Goal: Complete application form

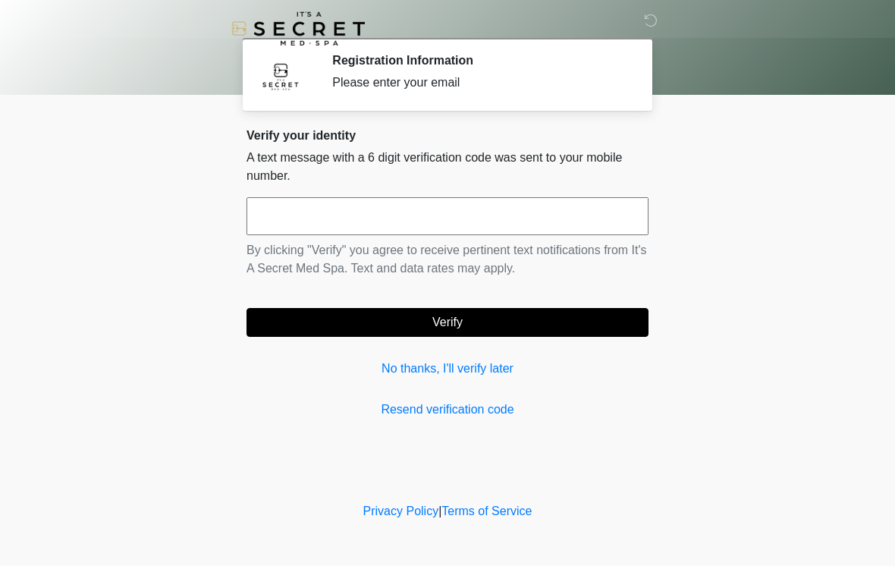
click at [558, 212] on input "text" at bounding box center [447, 216] width 402 height 38
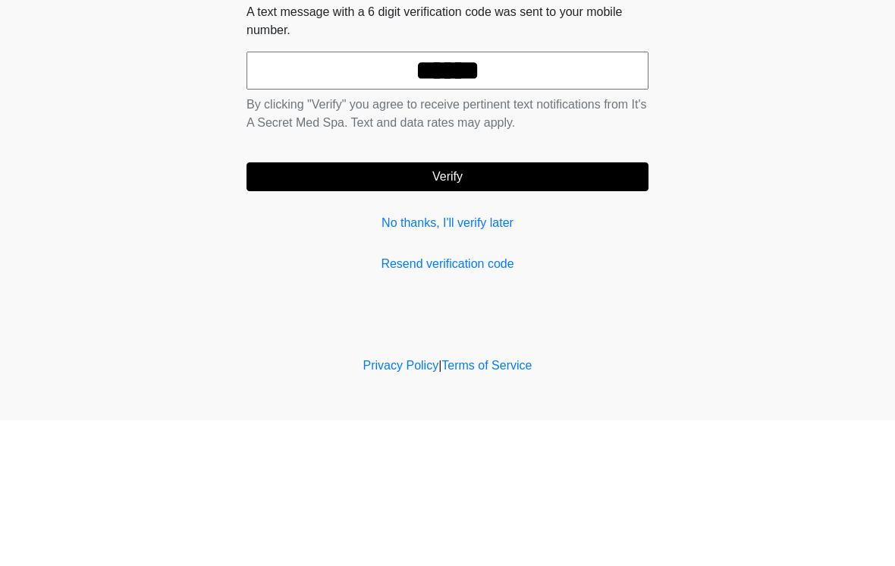
type input "******"
click at [562, 308] on button "Verify" at bounding box center [447, 322] width 402 height 29
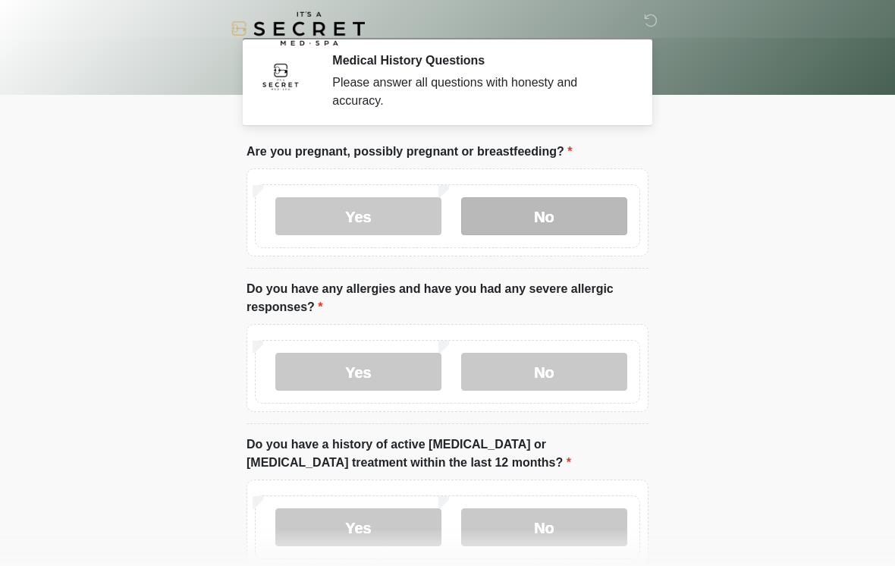
click at [558, 215] on label "No" at bounding box center [544, 216] width 166 height 38
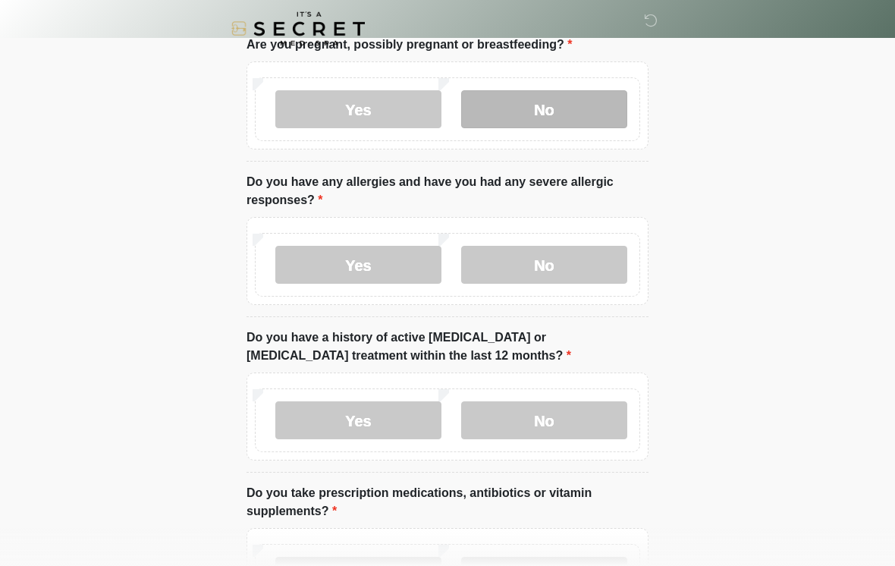
scroll to position [152, 0]
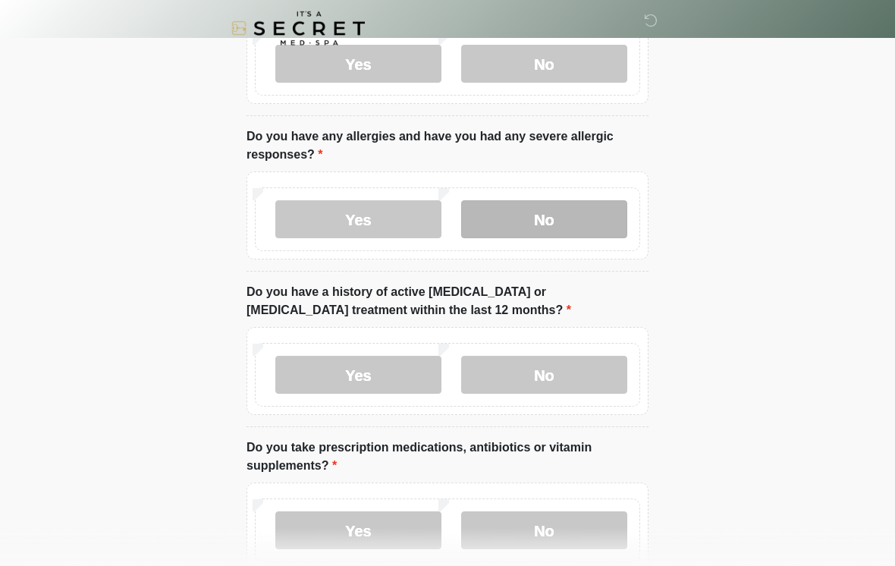
click at [588, 227] on label "No" at bounding box center [544, 220] width 166 height 38
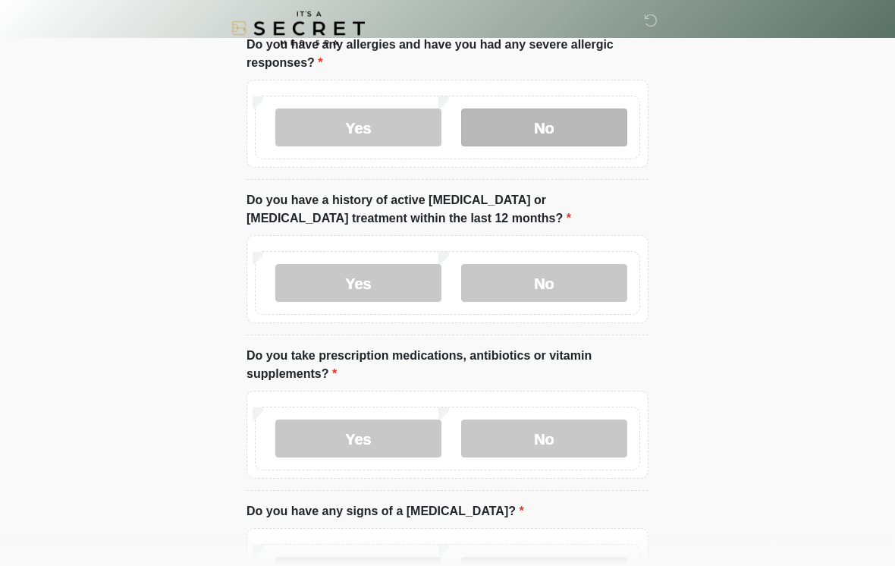
scroll to position [249, 0]
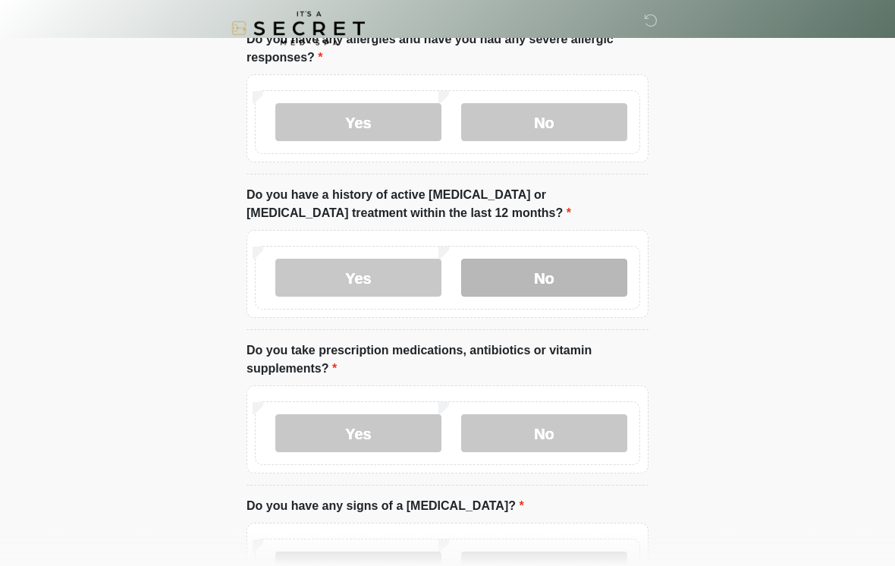
click at [574, 290] on label "No" at bounding box center [544, 278] width 166 height 38
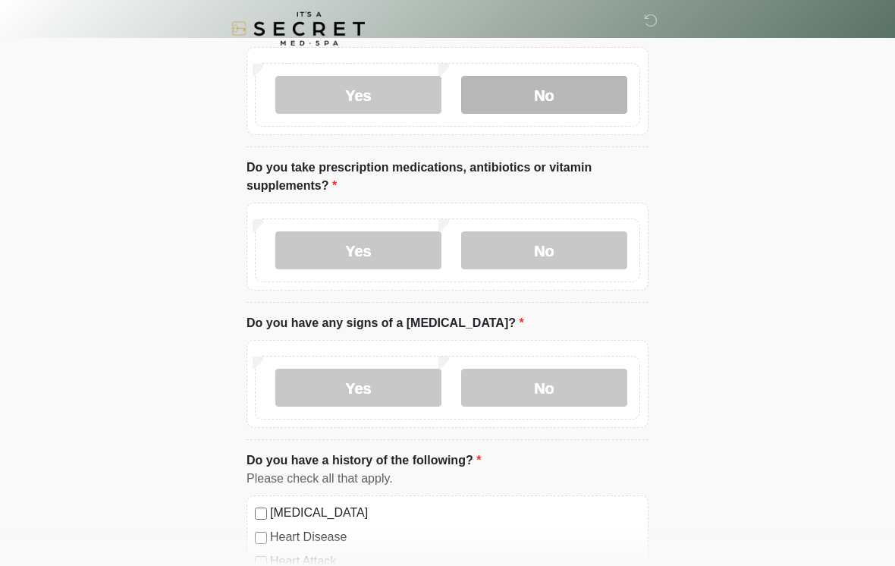
scroll to position [439, 0]
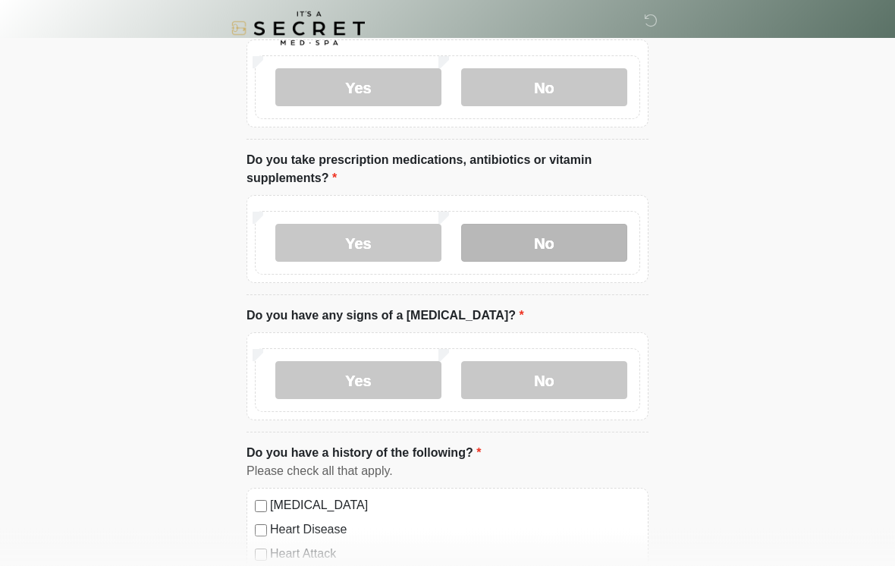
click at [591, 243] on label "No" at bounding box center [544, 243] width 166 height 38
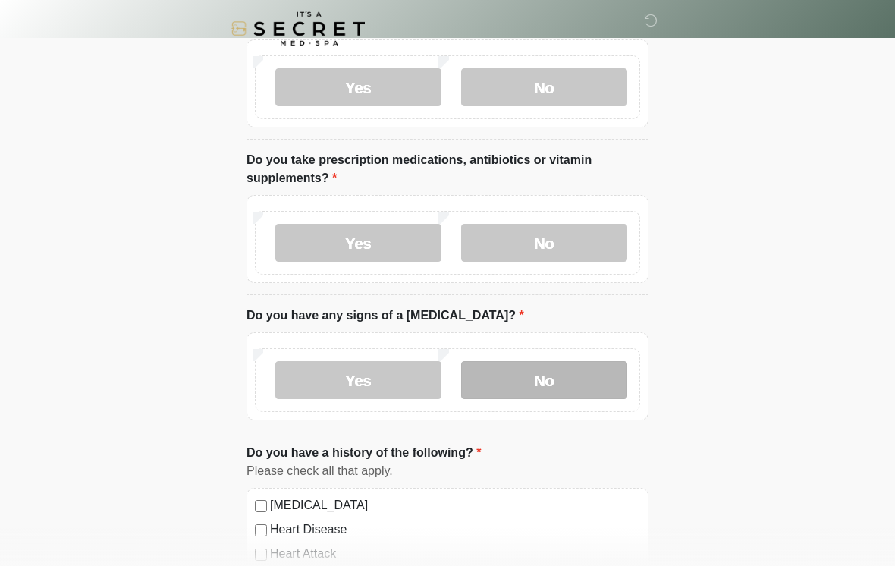
click at [562, 381] on label "No" at bounding box center [544, 380] width 166 height 38
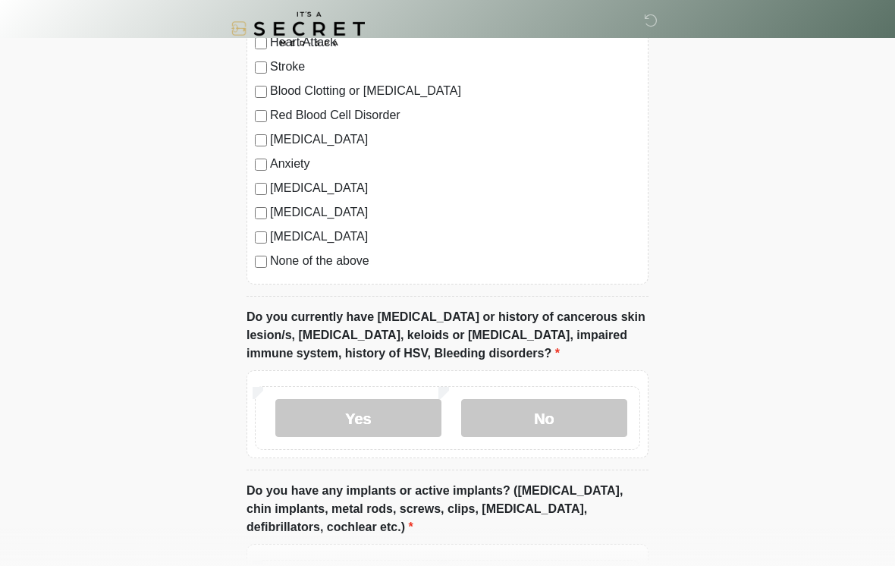
scroll to position [953, 0]
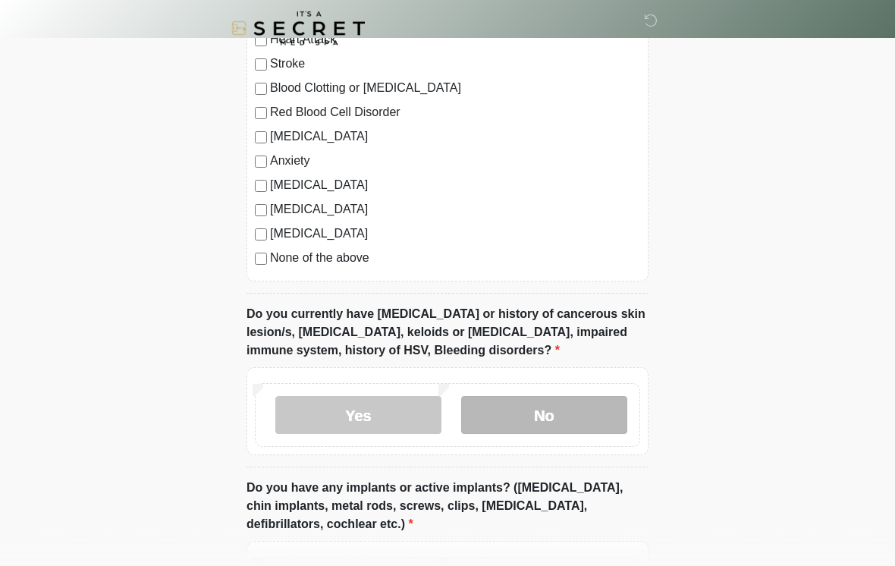
click at [563, 411] on label "No" at bounding box center [544, 416] width 166 height 38
click at [368, 263] on label "None of the above" at bounding box center [455, 258] width 370 height 18
click at [375, 271] on div "High Blood Pressure Heart Disease Heart Attack Stroke Blood Clotting or Bleedin…" at bounding box center [447, 127] width 402 height 308
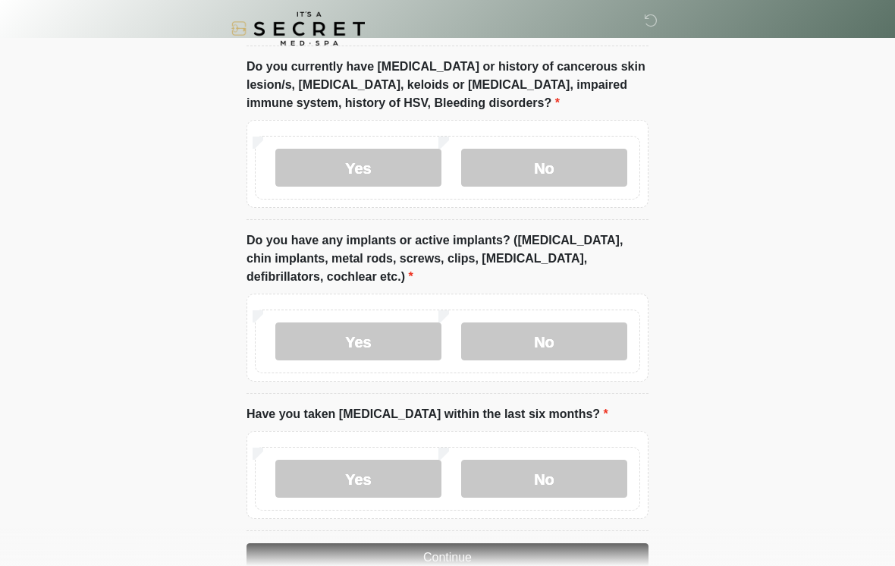
scroll to position [1239, 0]
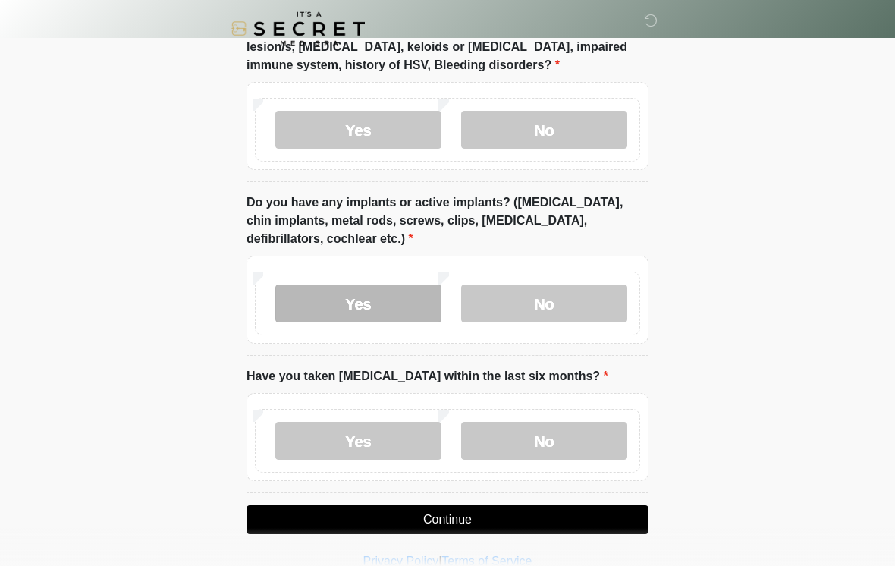
click at [390, 290] on label "Yes" at bounding box center [358, 303] width 166 height 38
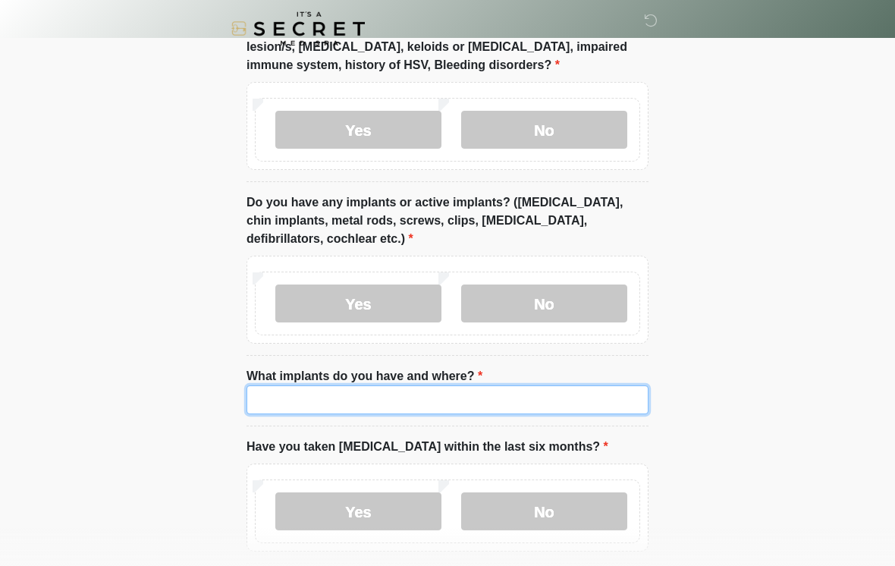
click at [525, 400] on input "What implants do you have and where?" at bounding box center [447, 399] width 402 height 29
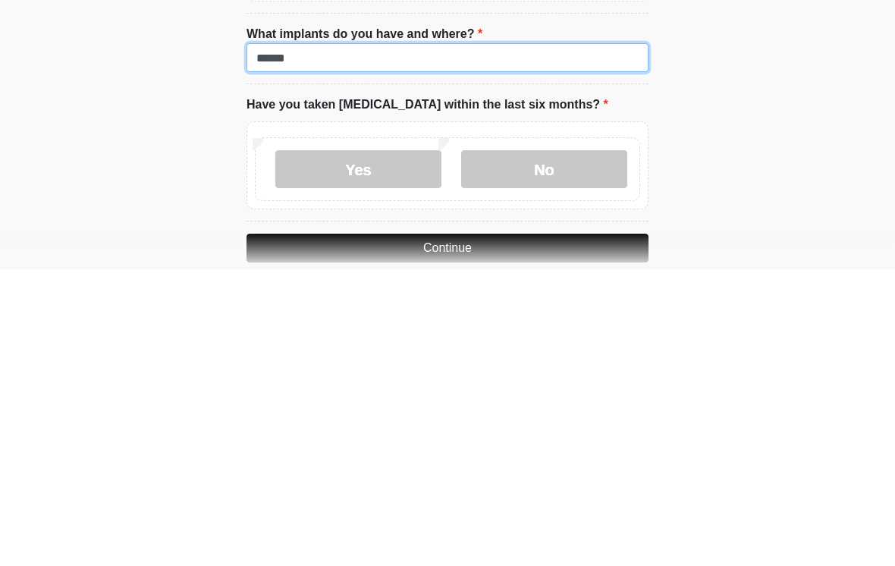
scroll to position [1293, 0]
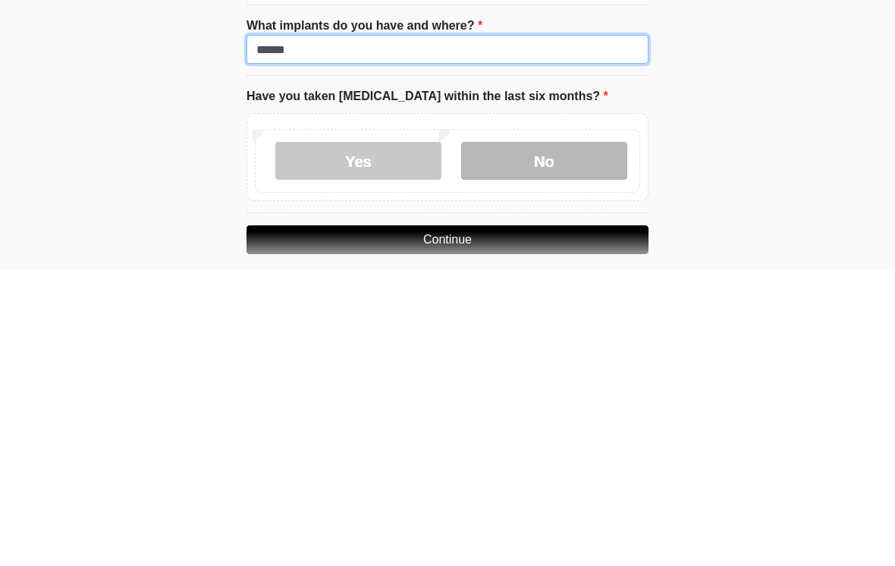
type input "******"
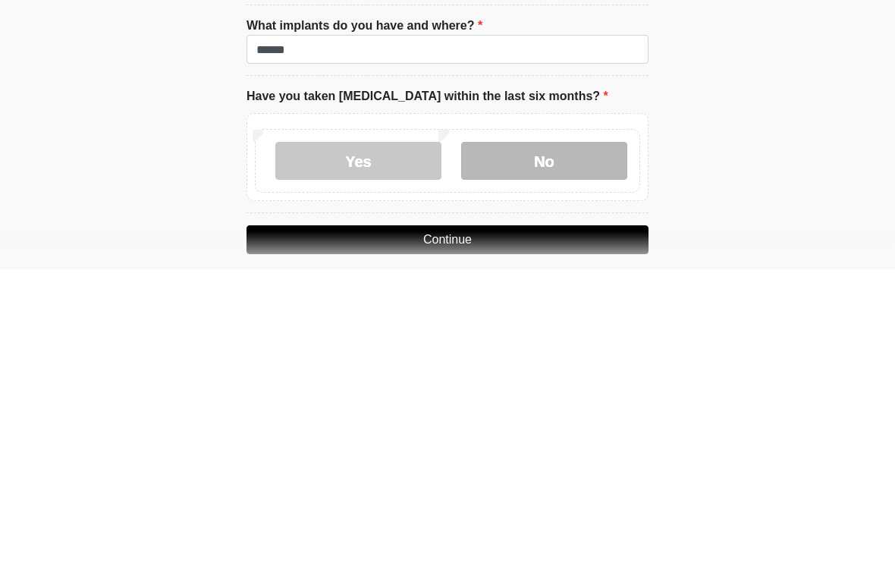
click at [516, 438] on label "No" at bounding box center [544, 457] width 166 height 38
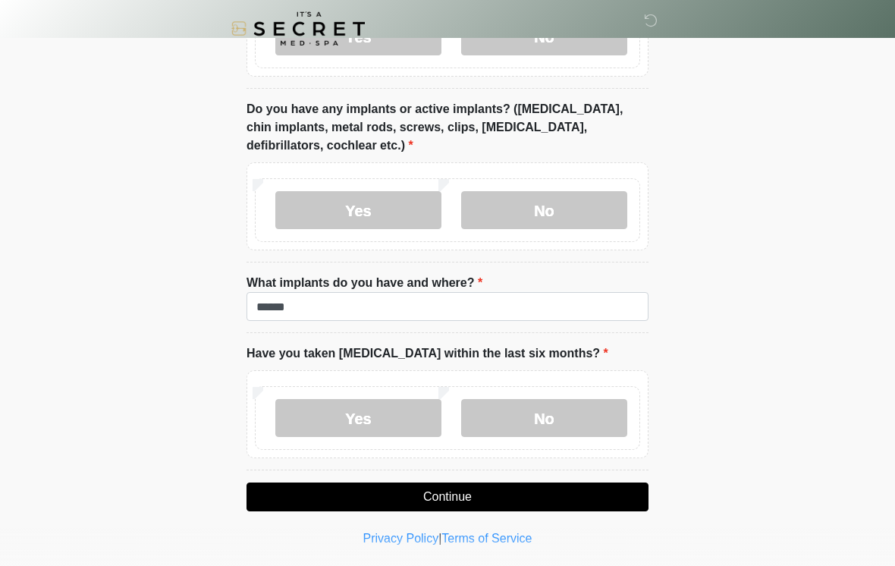
click at [459, 494] on button "Continue" at bounding box center [447, 496] width 402 height 29
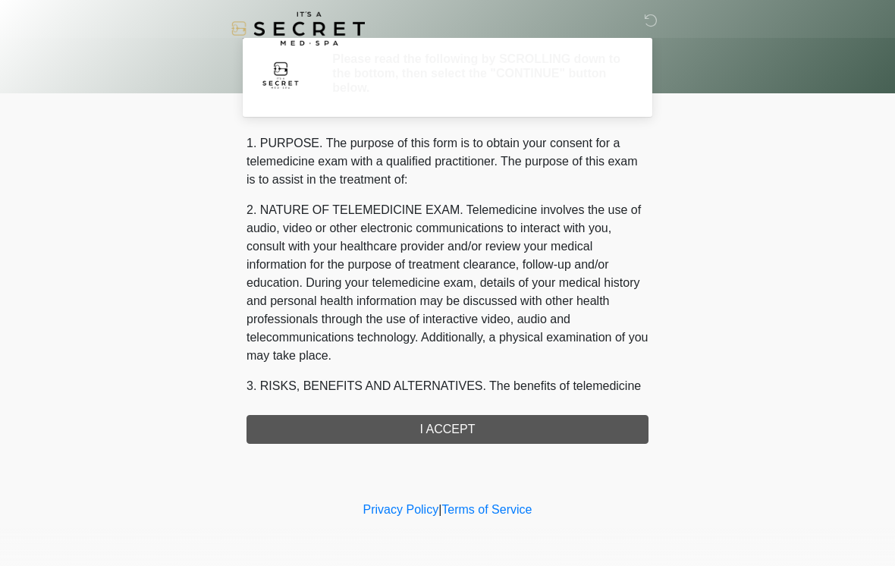
scroll to position [0, 0]
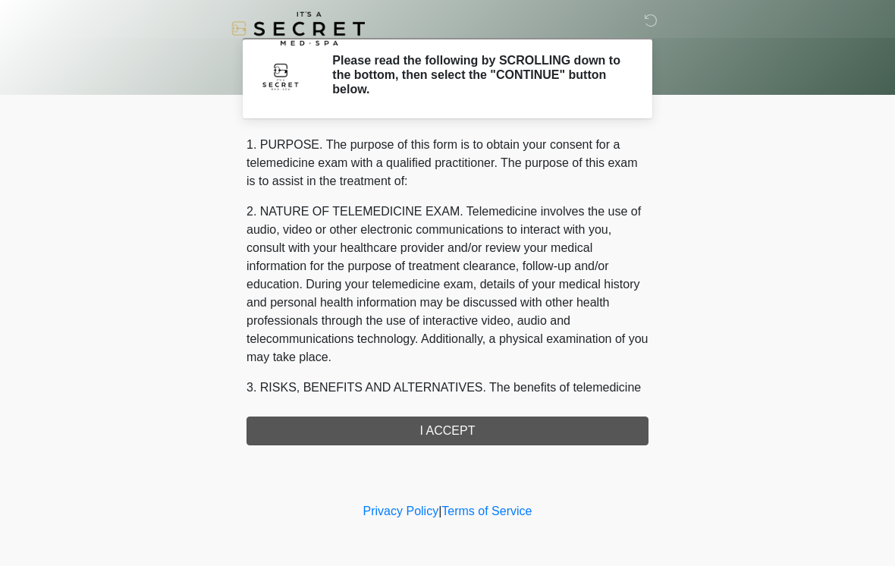
click at [492, 425] on div "1. PURPOSE. The purpose of this form is to obtain your consent for a telemedici…" at bounding box center [447, 290] width 402 height 309
click at [475, 431] on div "1. PURPOSE. The purpose of this form is to obtain your consent for a telemedici…" at bounding box center [447, 290] width 402 height 309
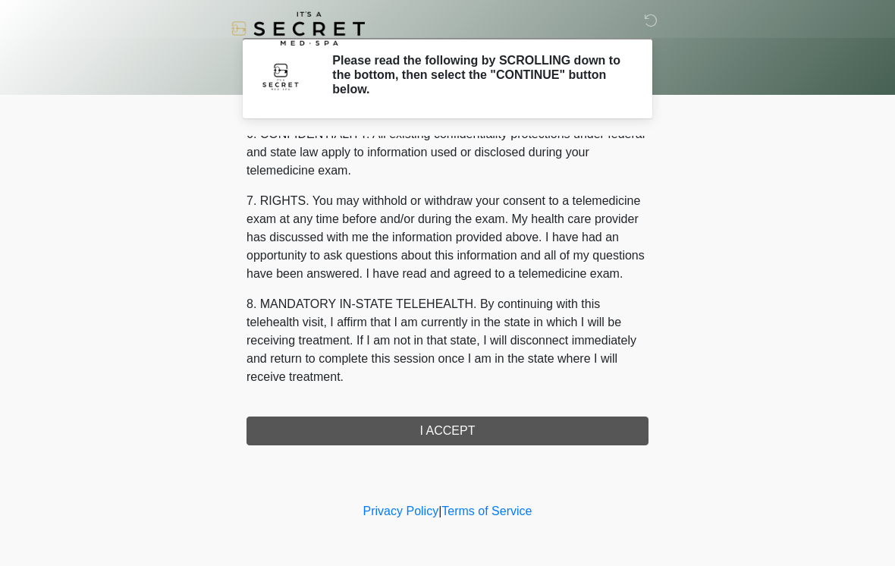
scroll to position [617, 0]
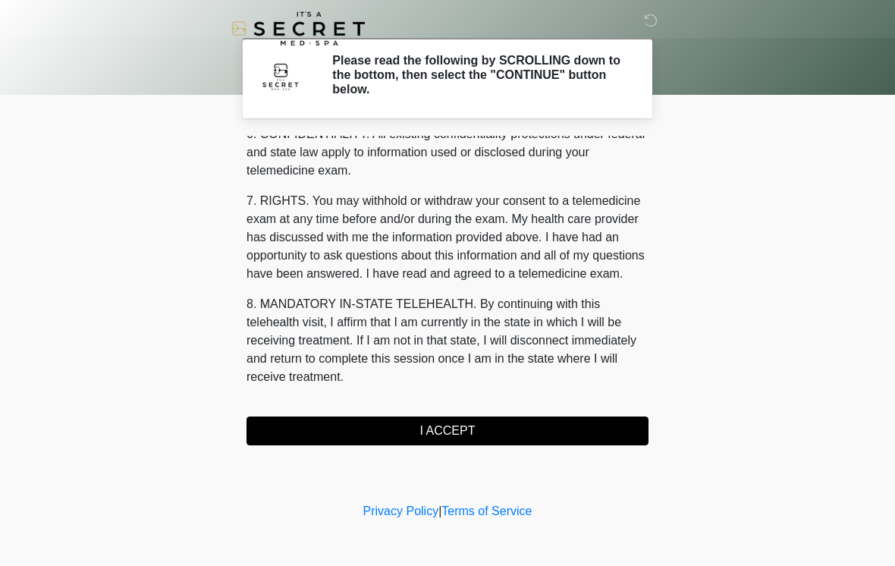
click at [475, 434] on button "I ACCEPT" at bounding box center [447, 430] width 402 height 29
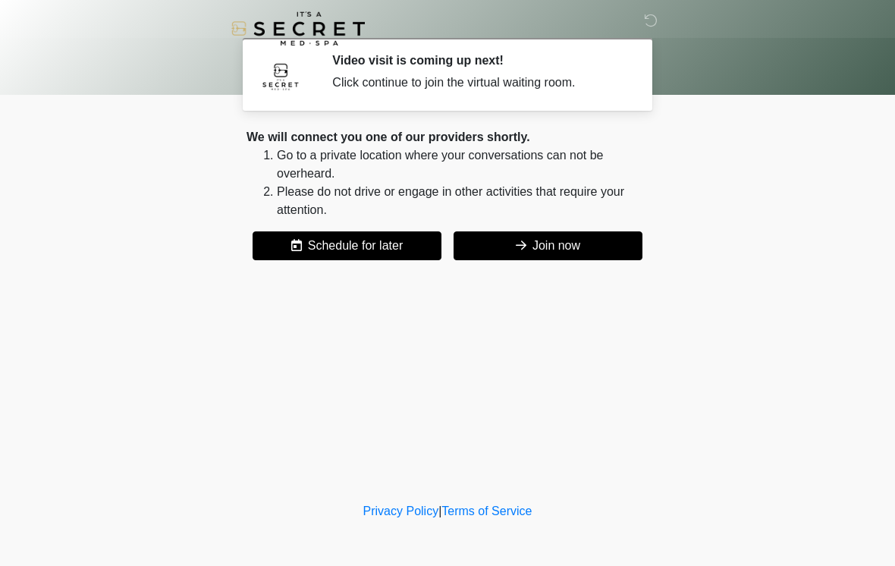
click at [543, 242] on button "Join now" at bounding box center [547, 245] width 189 height 29
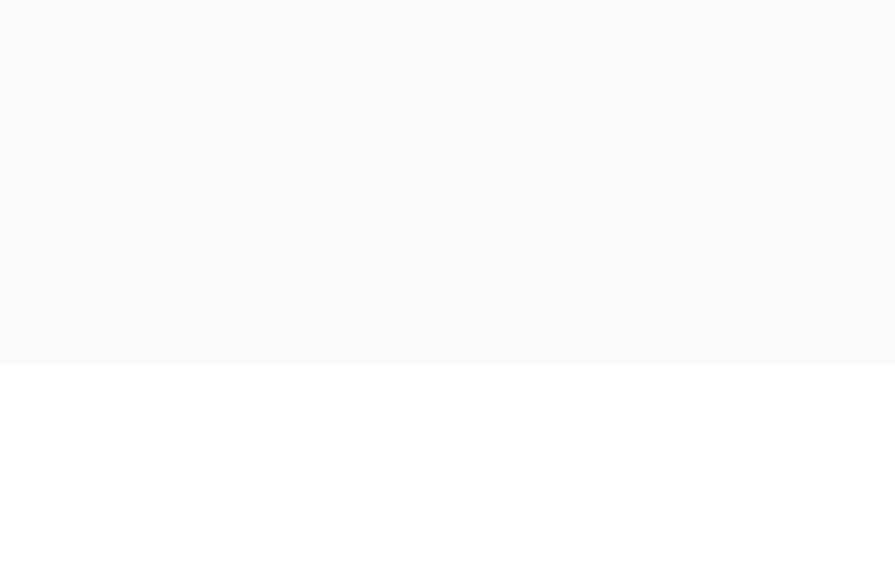
scroll to position [28, 0]
